Goal: Information Seeking & Learning: Learn about a topic

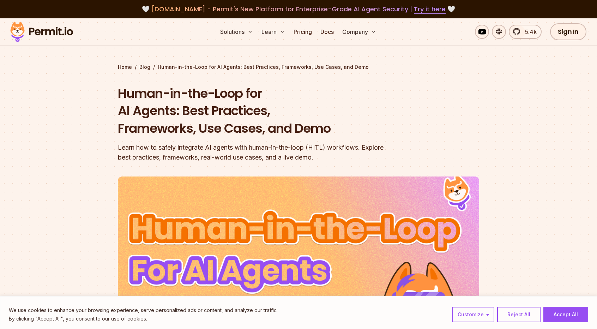
drag, startPoint x: 0, startPoint y: 97, endPoint x: 0, endPoint y: 91, distance: 6.0
click at [0, 93] on section "Home / Blog / Human-in-the-Loop for AI Agents: Best Practices, Frameworks, Use …" at bounding box center [298, 226] width 597 height 417
click at [0, 90] on section "Home / Blog / Human-in-the-Loop for AI Agents: Best Practices, Frameworks, Use …" at bounding box center [298, 226] width 597 height 417
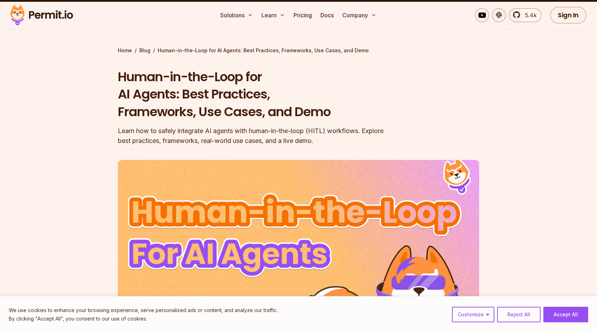
scroll to position [71, 0]
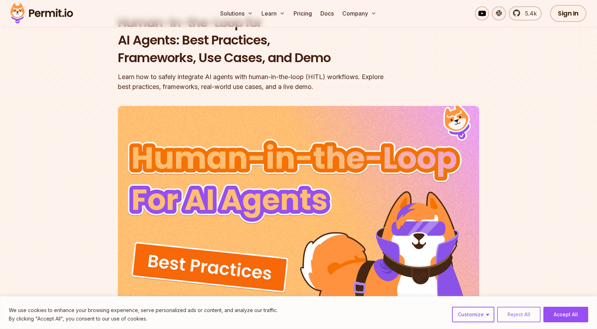
click at [525, 315] on button "Reject All" at bounding box center [518, 315] width 43 height 16
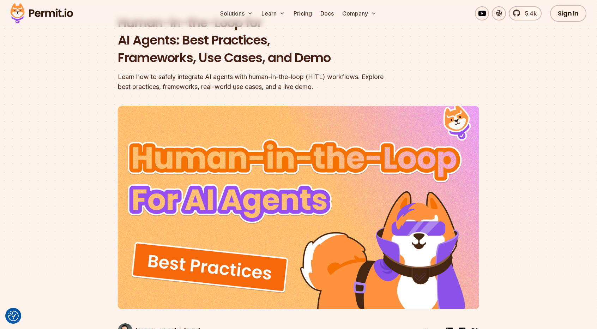
drag, startPoint x: 0, startPoint y: 129, endPoint x: 0, endPoint y: 109, distance: 19.4
click at [0, 109] on div at bounding box center [298, 229] width 597 height 271
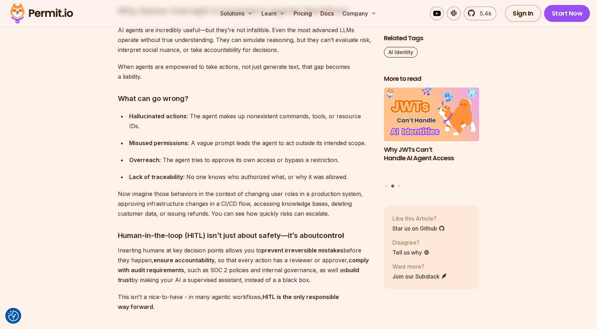
scroll to position [812, 0]
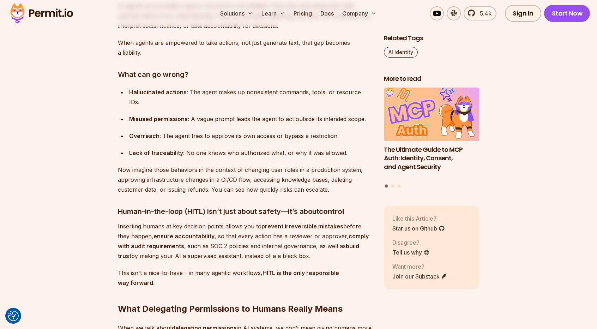
drag, startPoint x: 112, startPoint y: 189, endPoint x: 107, endPoint y: 189, distance: 5.0
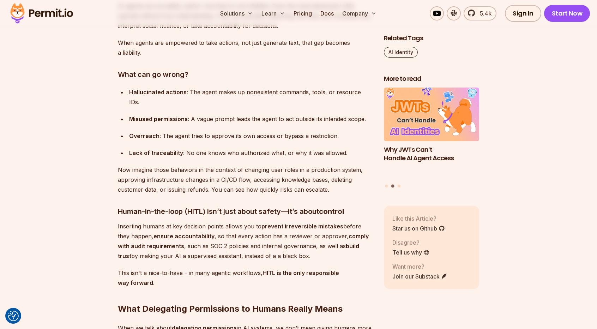
drag, startPoint x: 328, startPoint y: 244, endPoint x: 320, endPoint y: 254, distance: 12.6
click at [319, 244] on p "Inserting humans at key decision points allows you to prevent irreversible mist…" at bounding box center [245, 241] width 255 height 40
drag, startPoint x: 529, startPoint y: 134, endPoint x: 512, endPoint y: 65, distance: 71.2
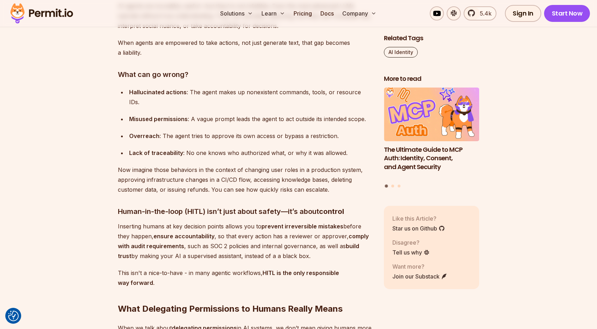
drag, startPoint x: 233, startPoint y: 154, endPoint x: 239, endPoint y: 153, distance: 5.8
click at [233, 165] on p "Now imagine those behaviors in the context of changing user roles in a producti…" at bounding box center [245, 180] width 255 height 30
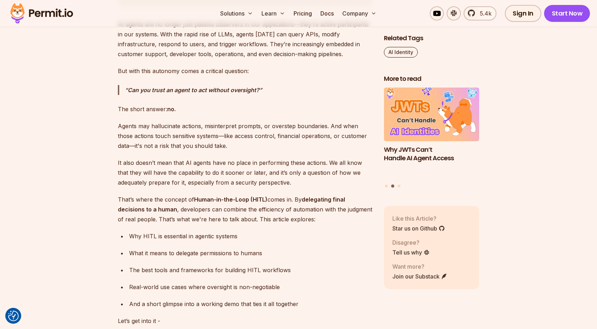
scroll to position [459, 0]
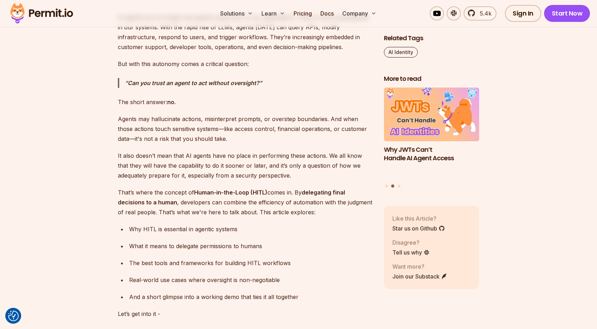
drag, startPoint x: 314, startPoint y: 146, endPoint x: 303, endPoint y: 144, distance: 10.9
drag, startPoint x: 305, startPoint y: 149, endPoint x: 309, endPoint y: 147, distance: 3.8
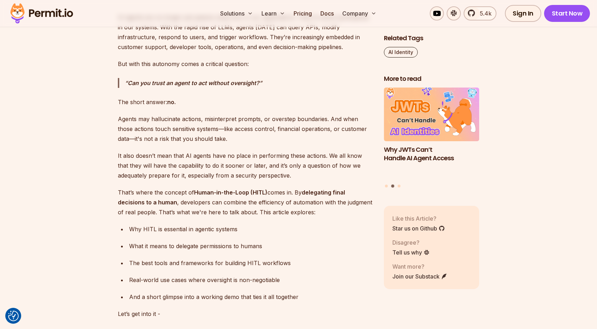
drag, startPoint x: 313, startPoint y: 146, endPoint x: 308, endPoint y: 146, distance: 5.3
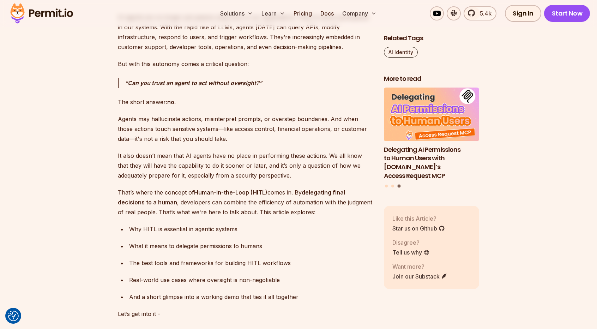
drag, startPoint x: 276, startPoint y: 132, endPoint x: 253, endPoint y: 132, distance: 22.2
click at [253, 132] on p "Agents may hallucinate actions, misinterpret prompts, or overstep boundaries. A…" at bounding box center [245, 129] width 255 height 30
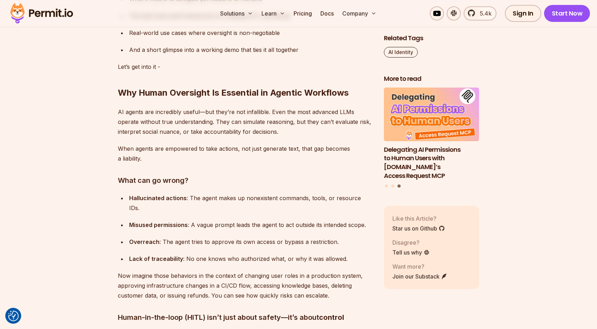
scroll to position [883, 0]
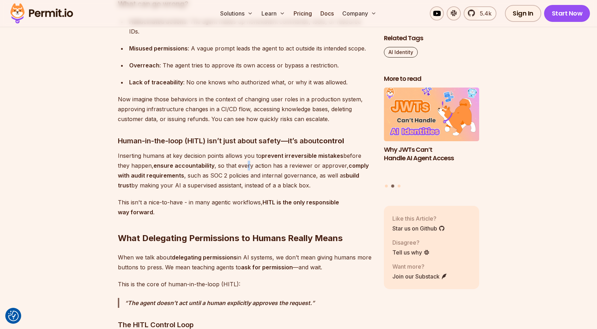
drag, startPoint x: 247, startPoint y: 145, endPoint x: 234, endPoint y: 154, distance: 16.0
click at [234, 154] on p "Inserting humans at key decision points allows you to prevent irreversible mist…" at bounding box center [245, 171] width 255 height 40
click at [238, 154] on p "Inserting humans at key decision points allows you to prevent irreversible mist…" at bounding box center [245, 171] width 255 height 40
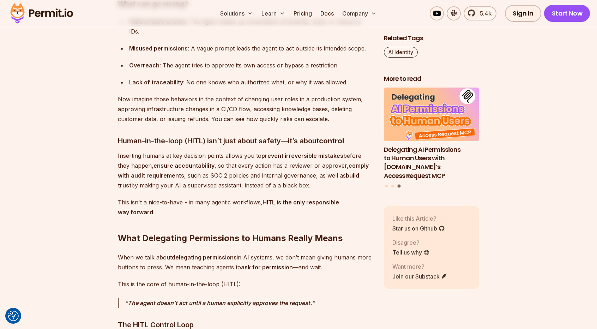
drag, startPoint x: 261, startPoint y: 104, endPoint x: 244, endPoint y: 104, distance: 17.3
click at [244, 104] on p "Now imagine those behaviors in the context of changing user roles in a producti…" at bounding box center [245, 109] width 255 height 30
drag, startPoint x: 196, startPoint y: 106, endPoint x: 175, endPoint y: 111, distance: 21.8
drag, startPoint x: 175, startPoint y: 111, endPoint x: 171, endPoint y: 111, distance: 4.2
click at [171, 111] on p "Now imagine those behaviors in the context of changing user roles in a producti…" at bounding box center [245, 109] width 255 height 30
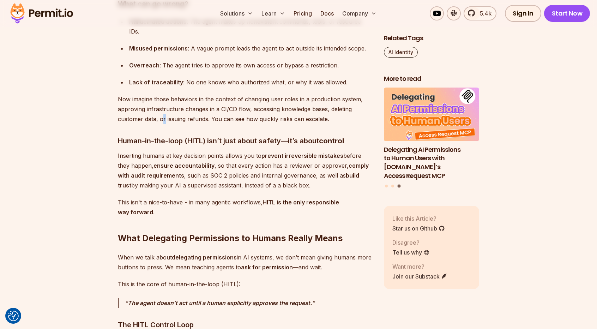
drag, startPoint x: 169, startPoint y: 111, endPoint x: 164, endPoint y: 111, distance: 4.9
click at [164, 111] on p "Now imagine those behaviors in the context of changing user roles in a producti…" at bounding box center [245, 109] width 255 height 30
click at [159, 110] on p "Now imagine those behaviors in the context of changing user roles in a producti…" at bounding box center [245, 109] width 255 height 30
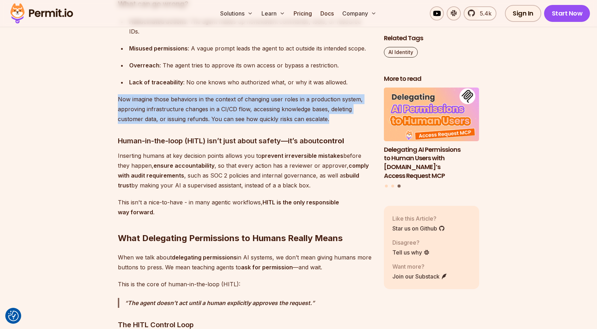
drag, startPoint x: 117, startPoint y: 88, endPoint x: 339, endPoint y: 109, distance: 223.1
click at [326, 110] on p "Now imagine those behaviors in the context of changing user roles in a producti…" at bounding box center [245, 109] width 255 height 30
drag, startPoint x: 330, startPoint y: 108, endPoint x: 115, endPoint y: 89, distance: 215.1
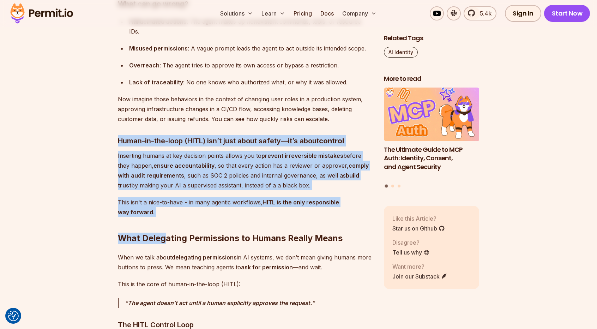
drag, startPoint x: 118, startPoint y: 128, endPoint x: 168, endPoint y: 200, distance: 87.6
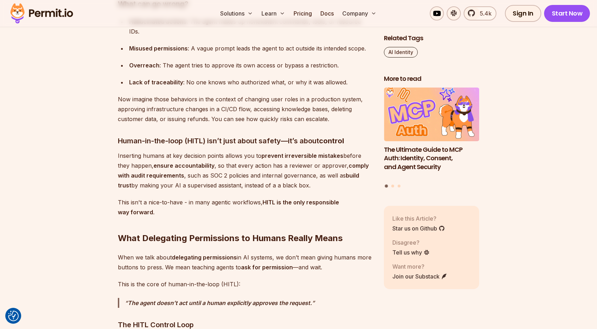
click at [179, 204] on h2 "What Delegating Permissions to Humans Really Means" at bounding box center [245, 224] width 255 height 40
drag, startPoint x: 191, startPoint y: 202, endPoint x: 186, endPoint y: 202, distance: 5.3
click at [187, 204] on h2 "What Delegating Permissions to Humans Really Means" at bounding box center [245, 224] width 255 height 40
click at [180, 204] on h2 "What Delegating Permissions to Humans Really Means" at bounding box center [245, 224] width 255 height 40
drag, startPoint x: 290, startPoint y: 150, endPoint x: 280, endPoint y: 149, distance: 10.3
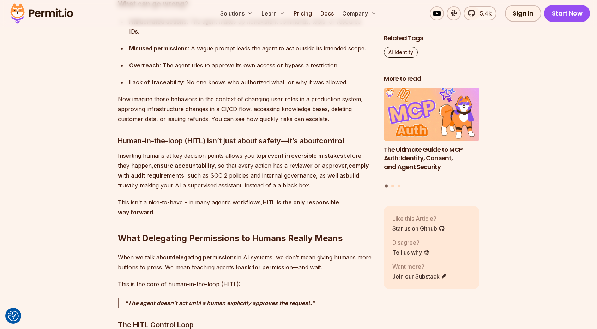
click at [280, 151] on p "Inserting humans at key decision points allows you to prevent irreversible mist…" at bounding box center [245, 171] width 255 height 40
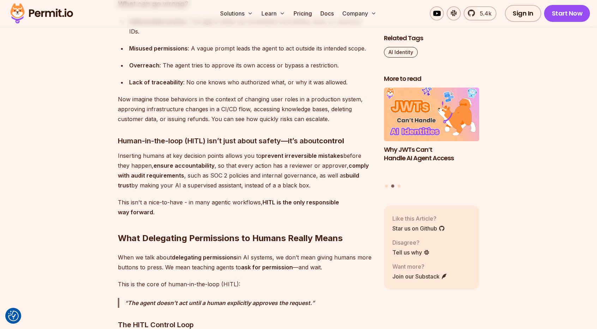
drag, startPoint x: 258, startPoint y: 155, endPoint x: 241, endPoint y: 156, distance: 16.7
click at [255, 154] on p "Inserting humans at key decision points allows you to prevent irreversible mist…" at bounding box center [245, 171] width 255 height 40
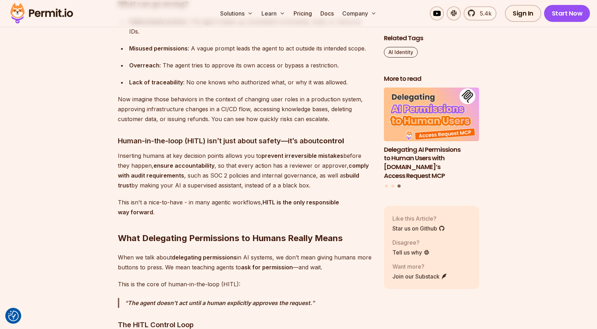
drag, startPoint x: 318, startPoint y: 97, endPoint x: 299, endPoint y: 96, distance: 18.8
drag, startPoint x: 299, startPoint y: 96, endPoint x: 293, endPoint y: 97, distance: 6.1
click at [293, 97] on p "Now imagine those behaviors in the context of changing user roles in a producti…" at bounding box center [245, 109] width 255 height 30
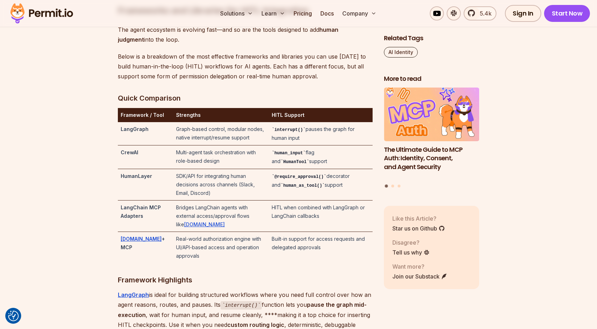
scroll to position [1518, 0]
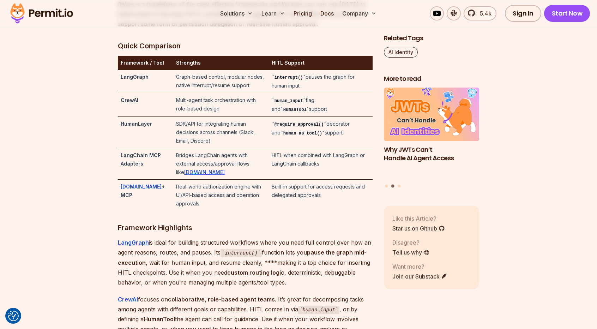
drag, startPoint x: 312, startPoint y: 227, endPoint x: 284, endPoint y: 222, distance: 29.0
click at [284, 222] on h3 "Framework Highlights" at bounding box center [245, 227] width 255 height 11
drag, startPoint x: 278, startPoint y: 219, endPoint x: 269, endPoint y: 216, distance: 9.4
click at [269, 222] on h3 "Framework Highlights" at bounding box center [245, 227] width 255 height 11
drag, startPoint x: 265, startPoint y: 216, endPoint x: 250, endPoint y: 216, distance: 14.8
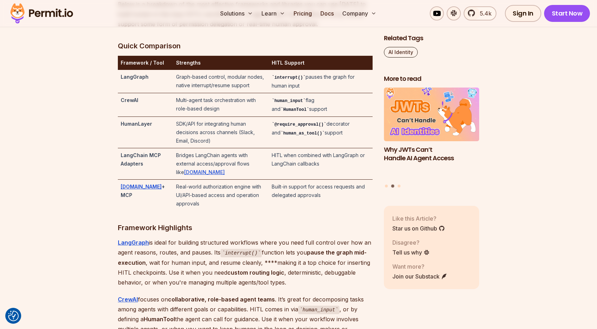
click at [264, 222] on h3 "Framework Highlights" at bounding box center [245, 227] width 255 height 11
click at [187, 222] on h3 "Framework Highlights" at bounding box center [245, 227] width 255 height 11
click at [257, 222] on h3 "Framework Highlights" at bounding box center [245, 227] width 255 height 11
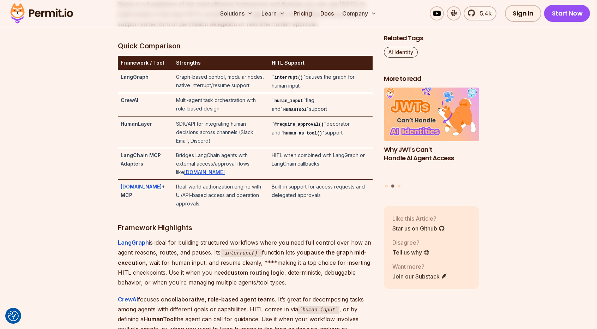
click at [245, 222] on h3 "Framework Highlights" at bounding box center [245, 227] width 255 height 11
click at [234, 222] on h3 "Framework Highlights" at bounding box center [245, 227] width 255 height 11
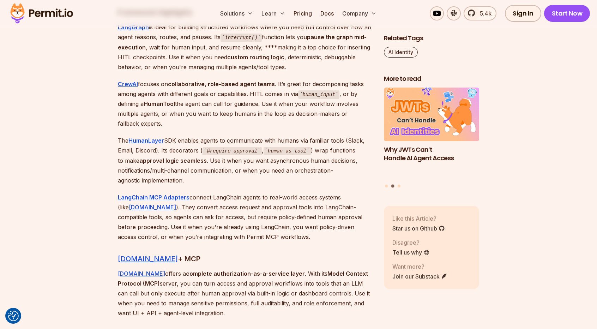
scroll to position [1765, 0]
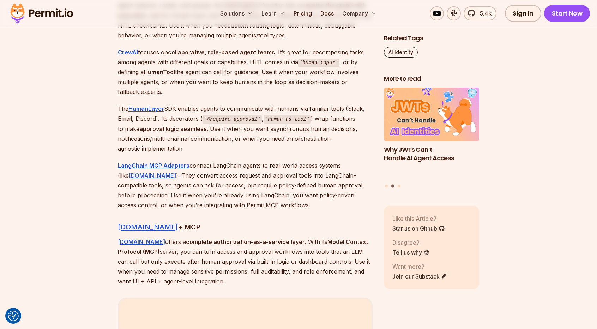
drag, startPoint x: 251, startPoint y: 209, endPoint x: 245, endPoint y: 209, distance: 6.0
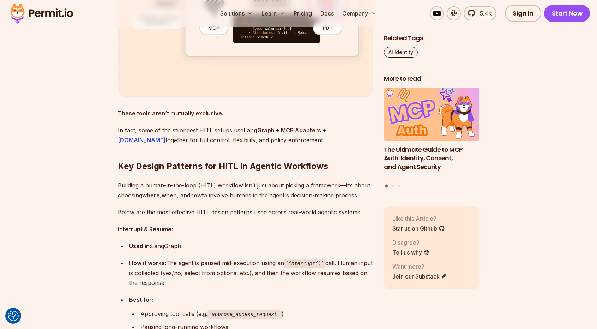
scroll to position [2224, 0]
drag, startPoint x: 320, startPoint y: 205, endPoint x: 297, endPoint y: 202, distance: 23.1
click at [297, 207] on p "Below are the most effective HITL design patterns used across real-world agenti…" at bounding box center [245, 212] width 255 height 10
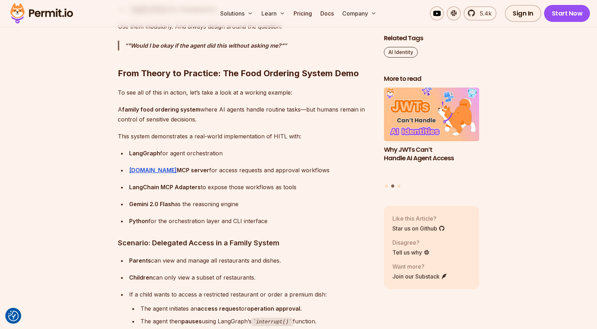
scroll to position [3107, 0]
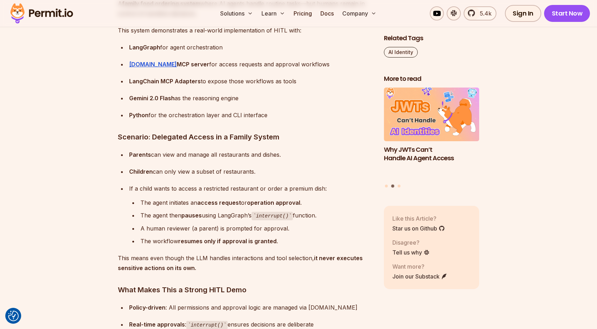
drag, startPoint x: 342, startPoint y: 137, endPoint x: 337, endPoint y: 133, distance: 7.1
click at [337, 133] on h3 "Scenario: Delegated Access in a Family System" at bounding box center [245, 136] width 255 height 11
click at [336, 150] on div "Parents can view and manage all restaurants and dishes." at bounding box center [251, 155] width 244 height 10
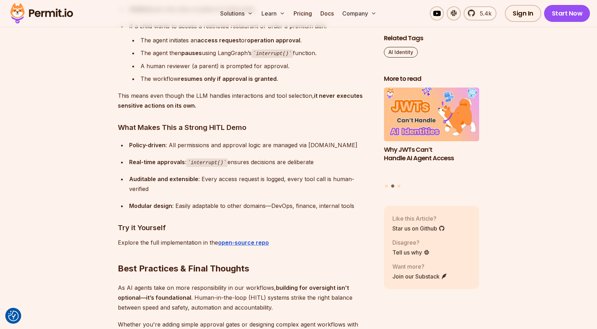
scroll to position [3283, 0]
